Goal: Navigation & Orientation: Go to known website

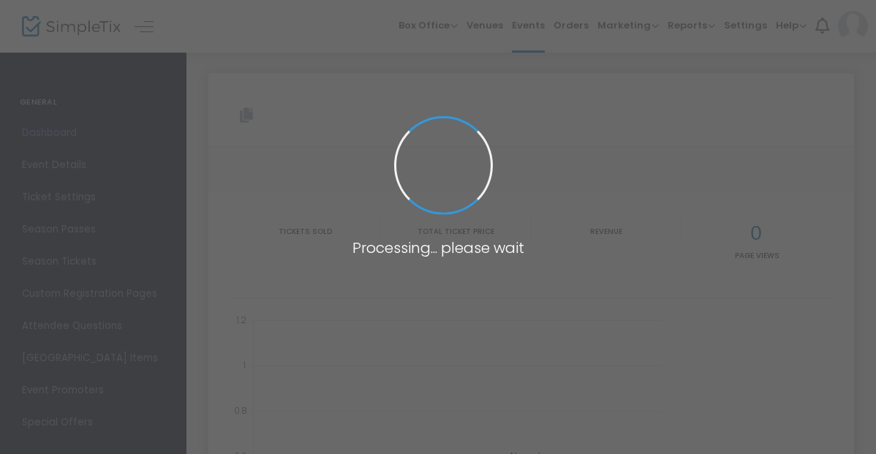
type input "[URL][DOMAIN_NAME]"
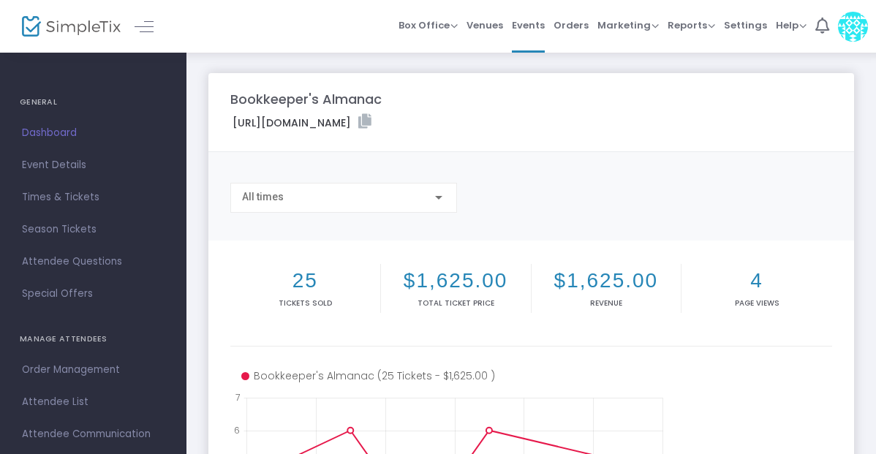
click at [88, 25] on img at bounding box center [71, 26] width 99 height 21
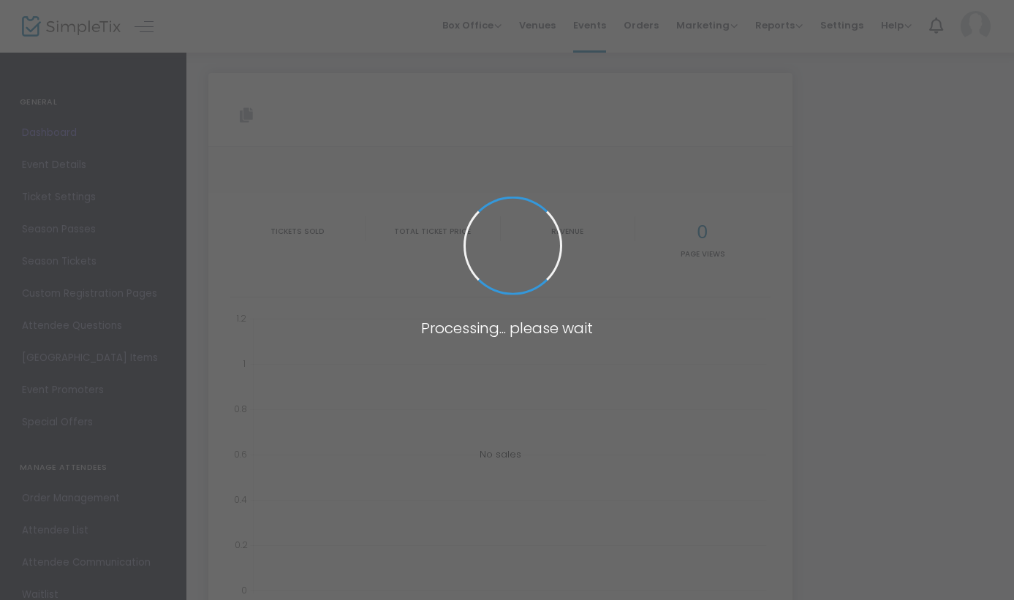
type input "[URL][DOMAIN_NAME]"
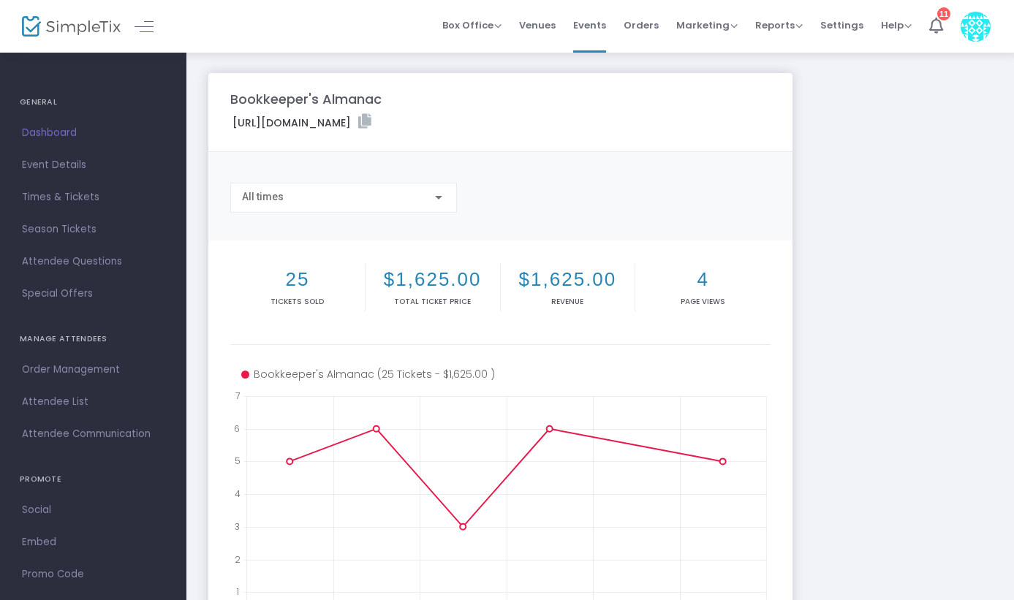
click at [102, 28] on img at bounding box center [71, 26] width 99 height 21
